Goal: Task Accomplishment & Management: Use online tool/utility

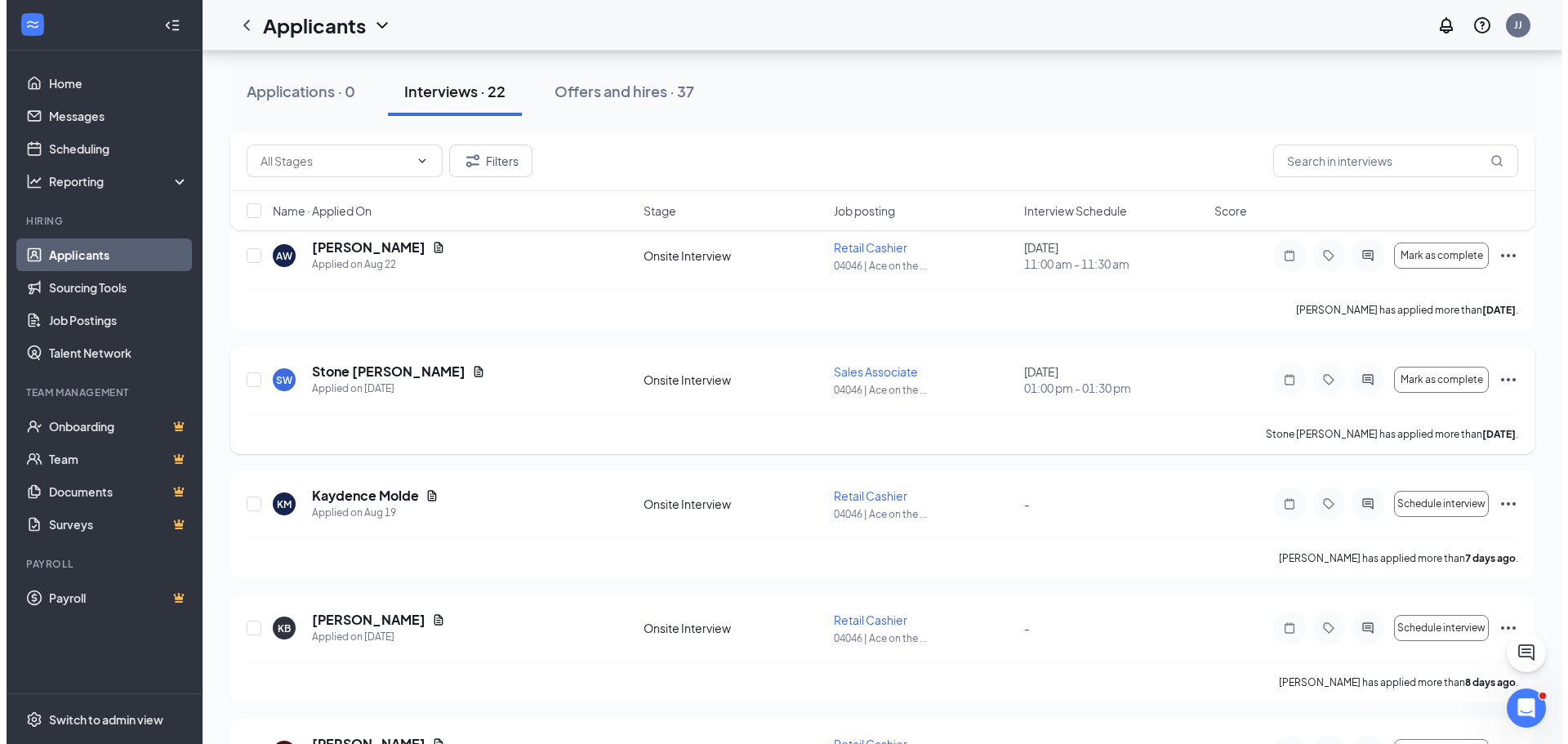
scroll to position [179, 0]
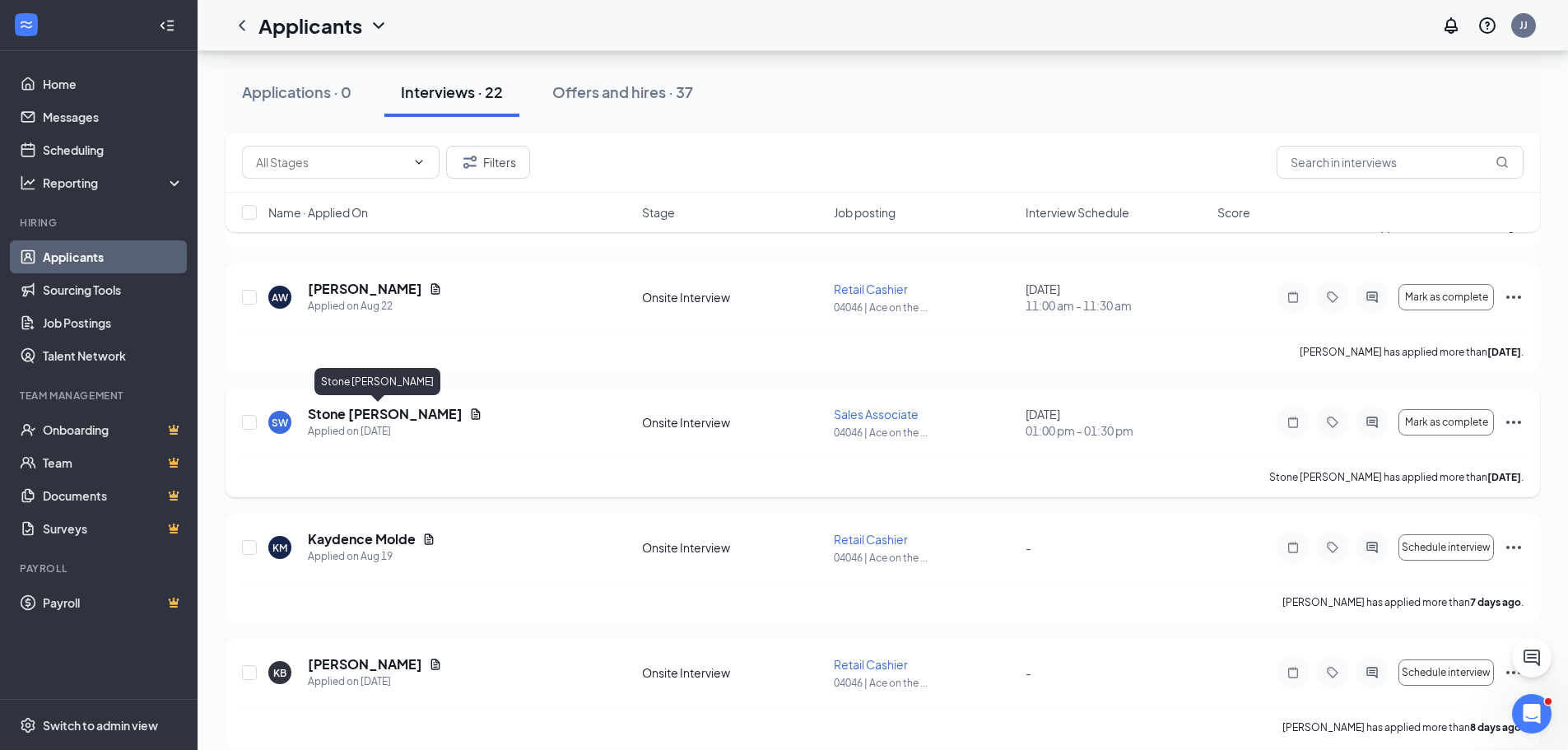
click at [348, 421] on h5 "Stone [PERSON_NAME]" at bounding box center [385, 414] width 155 height 18
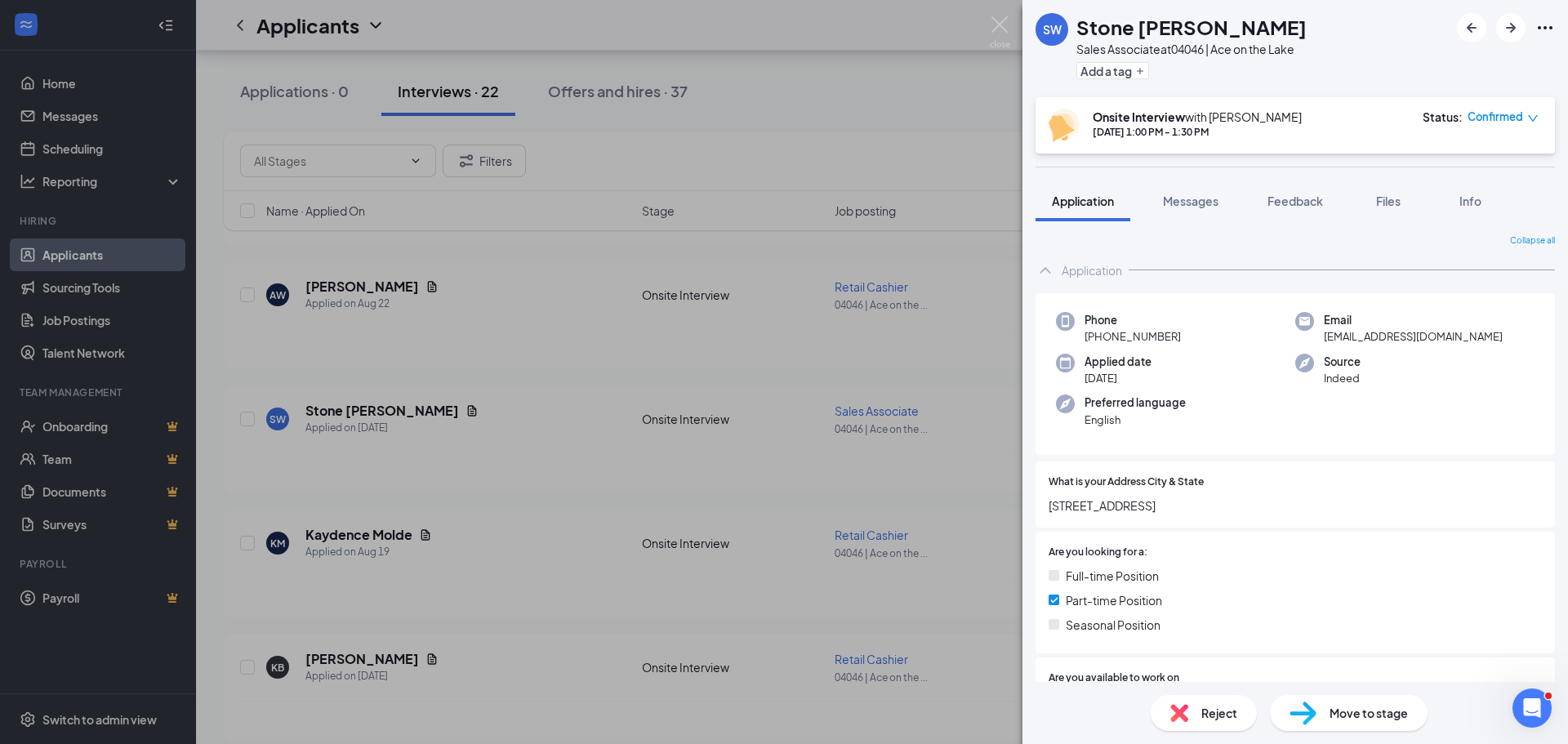
click at [1544, 29] on icon "Ellipses" at bounding box center [1545, 28] width 20 height 20
click at [1459, 60] on link "View full application" at bounding box center [1457, 65] width 177 height 16
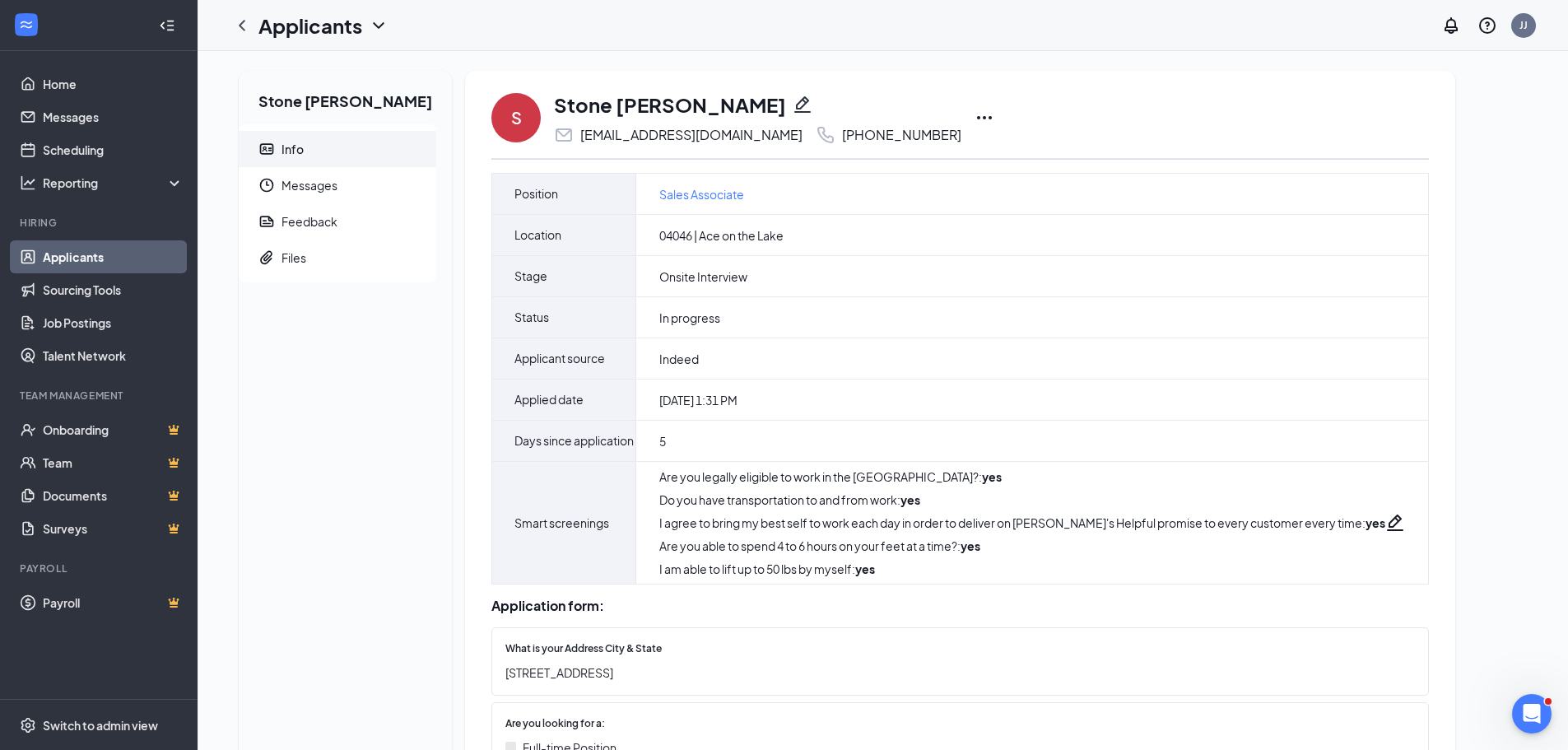
click at [975, 122] on icon "Ellipses" at bounding box center [985, 118] width 20 height 20
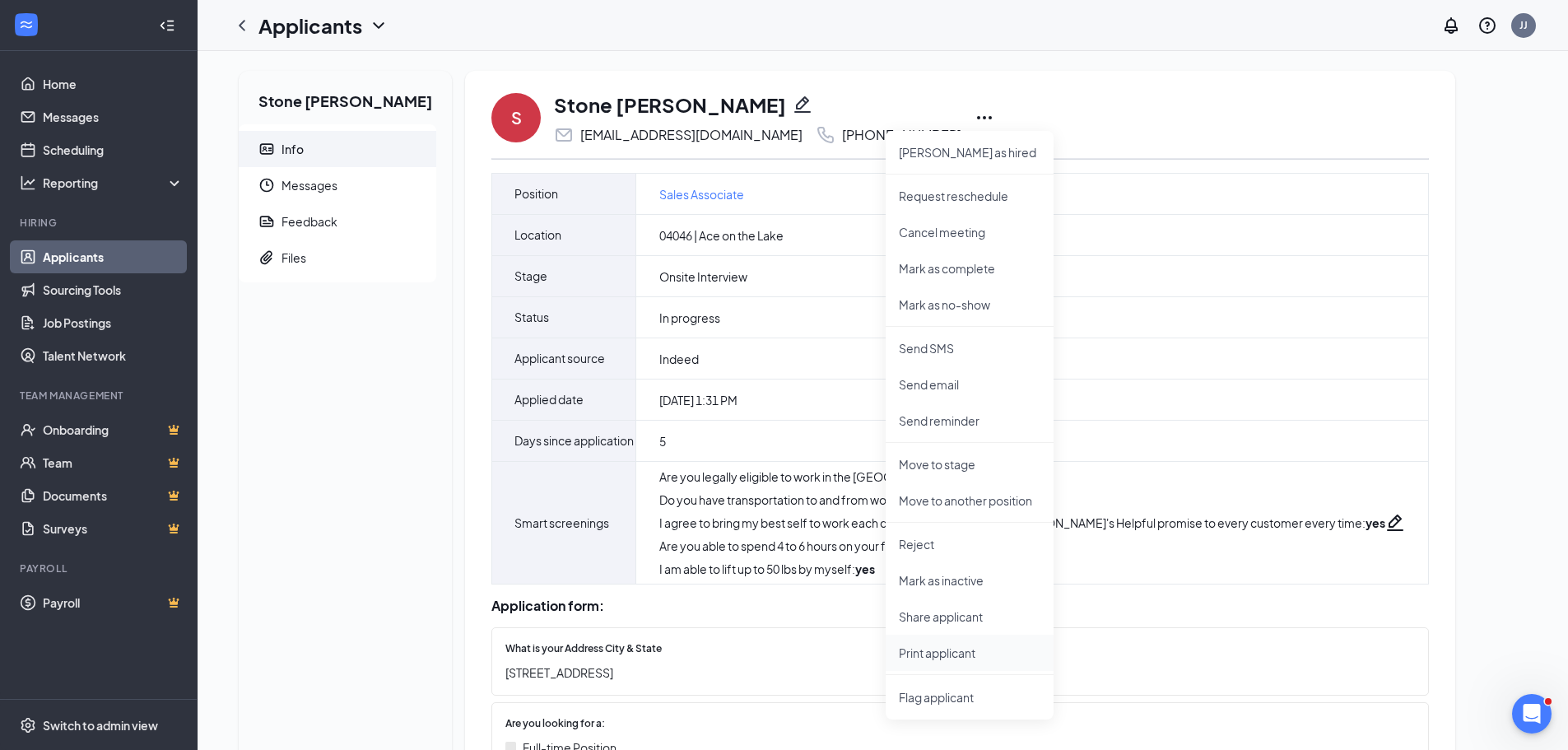
click at [908, 642] on li "Print applicant" at bounding box center [969, 652] width 168 height 36
